Goal: Browse casually

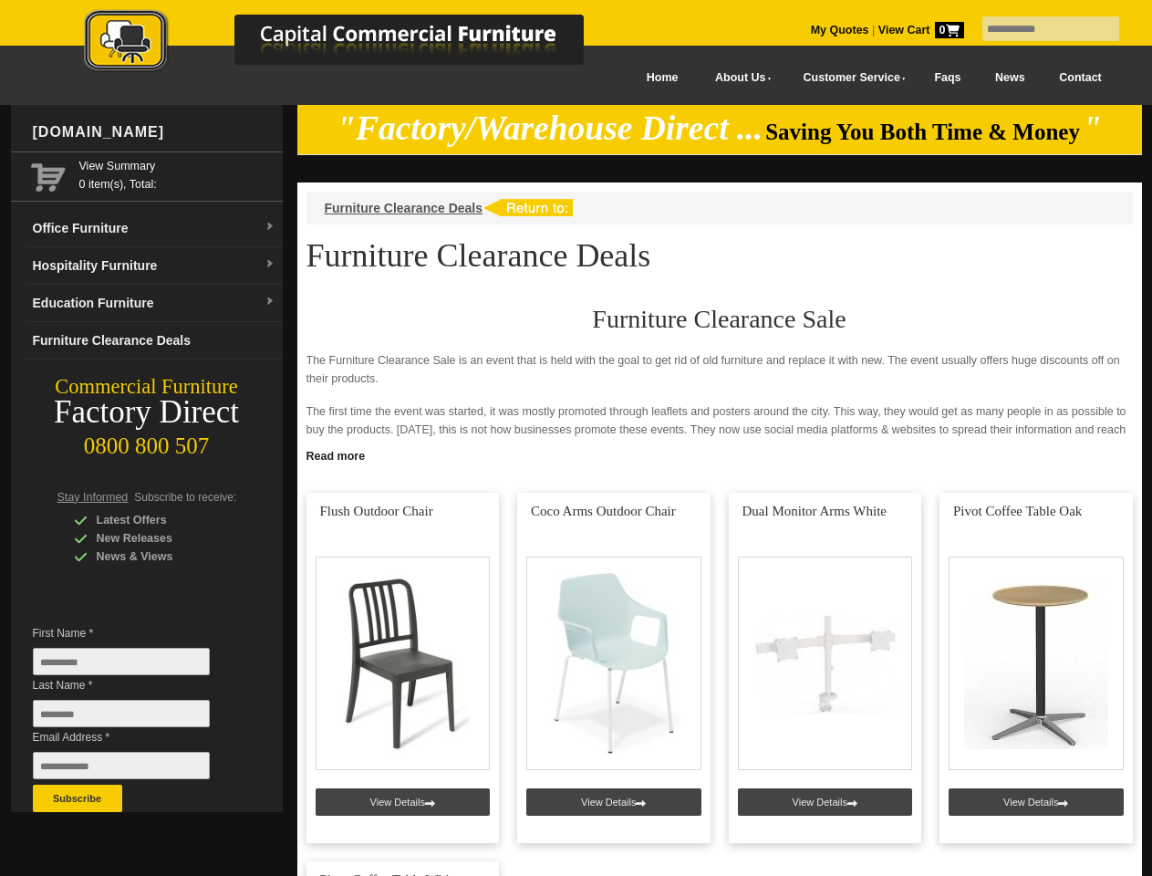
click at [1039, 29] on input "text" at bounding box center [1051, 28] width 137 height 25
click at [135, 718] on input "Last Name *" at bounding box center [121, 713] width 177 height 27
click at [78, 798] on button "Subscribe" at bounding box center [77, 798] width 89 height 27
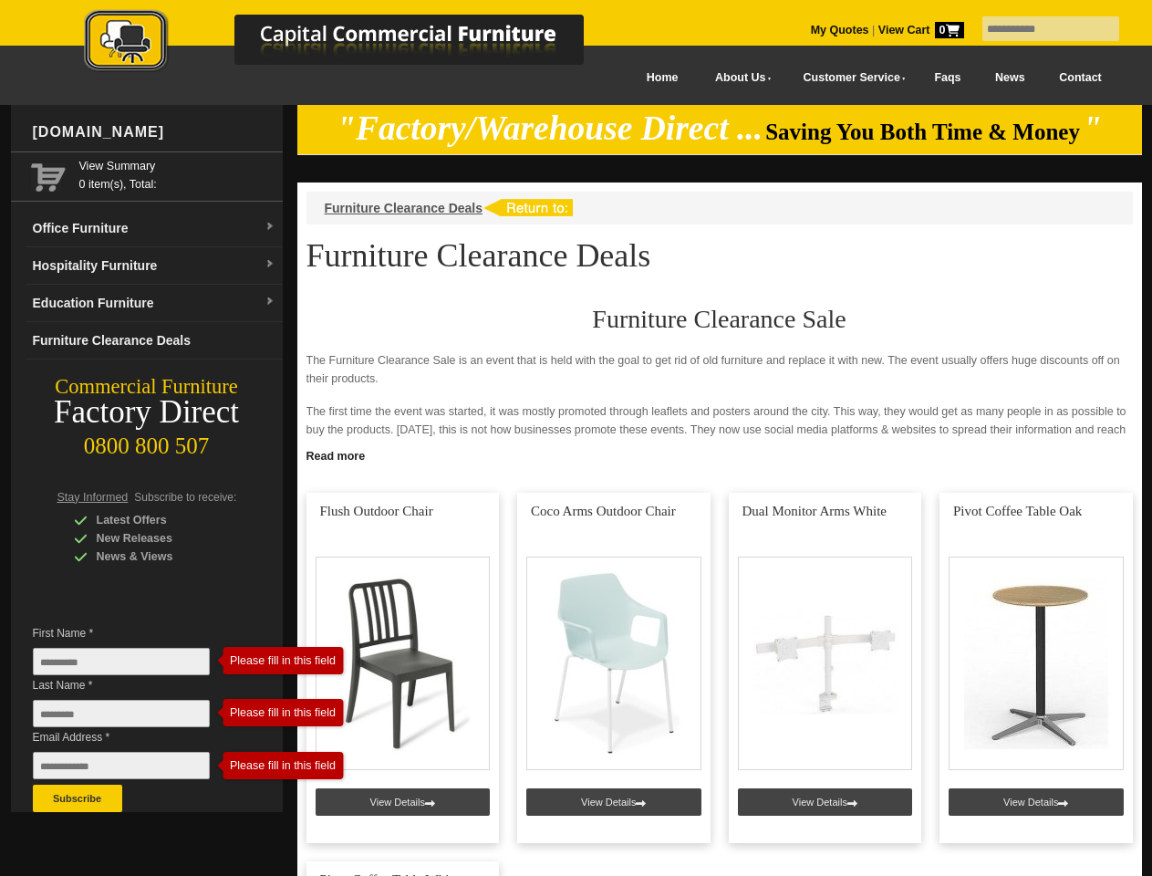
click at [720, 454] on link "Read more" at bounding box center [719, 454] width 845 height 23
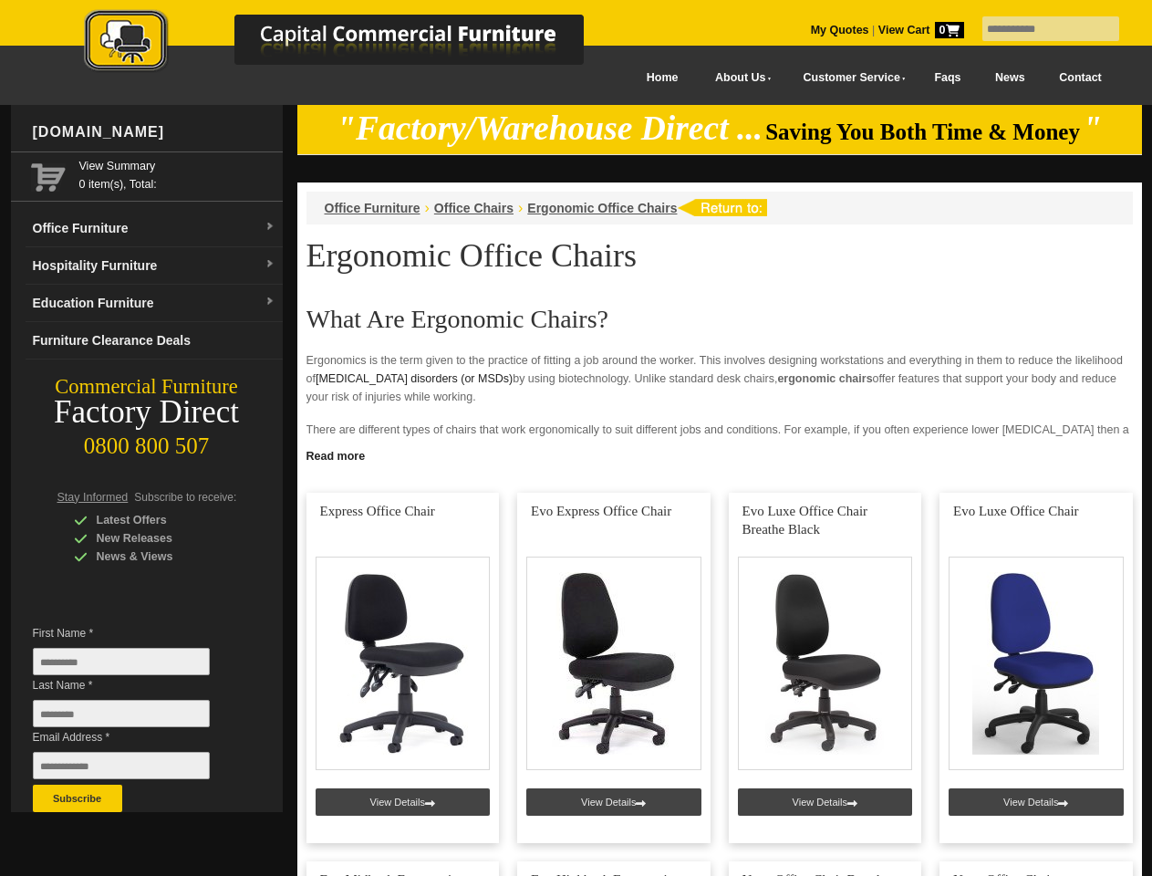
click at [1039, 29] on input "text" at bounding box center [1051, 28] width 137 height 25
click at [135, 718] on input "Last Name *" at bounding box center [121, 713] width 177 height 27
